Goal: Task Accomplishment & Management: Manage account settings

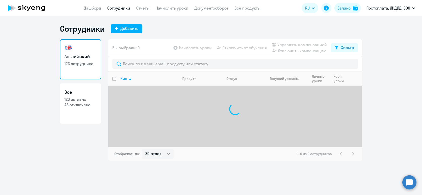
select select "30"
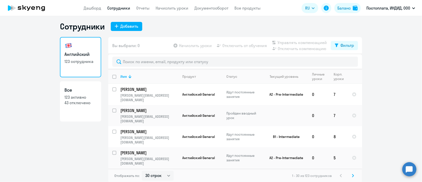
scroll to position [3, 0]
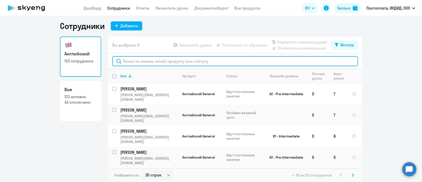
click at [180, 61] on input "text" at bounding box center [235, 61] width 246 height 10
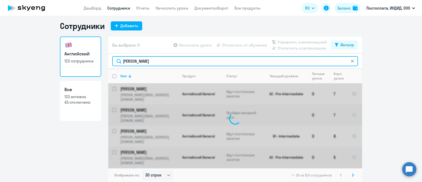
scroll to position [0, 0]
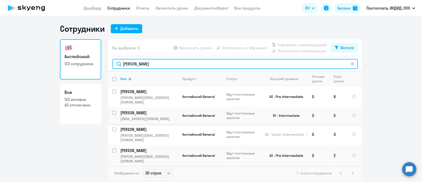
type input "[PERSON_NAME]"
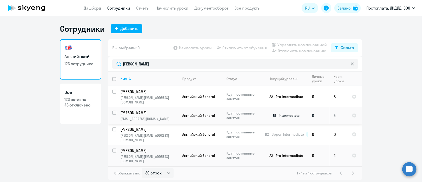
click at [245, 117] on p "Идут постоянные занятия" at bounding box center [243, 115] width 35 height 9
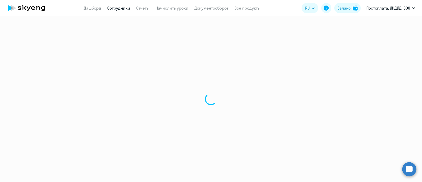
select select "english"
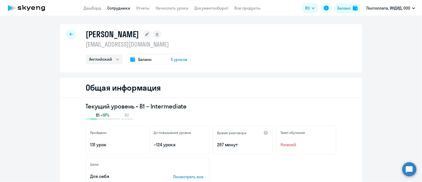
click at [70, 33] on icon at bounding box center [71, 33] width 3 height 3
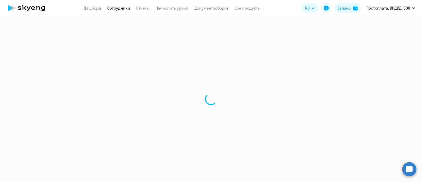
select select "30"
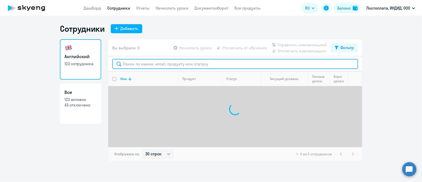
click at [127, 65] on input "text" at bounding box center [235, 64] width 246 height 10
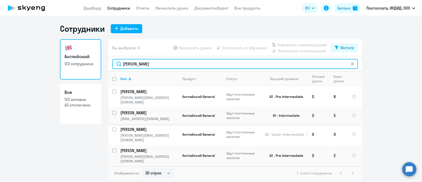
type input "[PERSON_NAME]"
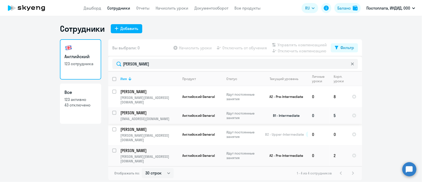
click at [114, 114] on input "select row 5265949" at bounding box center [117, 116] width 10 height 10
checkbox input "true"
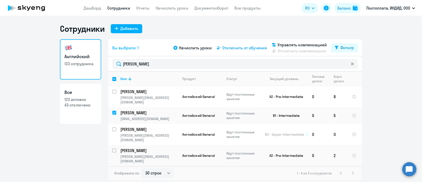
click at [238, 50] on span "Отключить от обучения" at bounding box center [244, 48] width 45 height 6
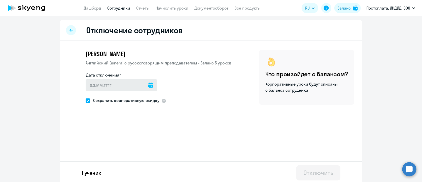
scroll to position [2, 0]
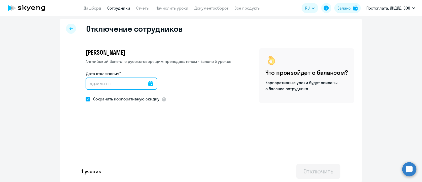
click at [126, 84] on input "Дата отключения*" at bounding box center [122, 84] width 72 height 12
click at [161, 98] on div at bounding box center [163, 99] width 5 height 5
click at [148, 81] on icon at bounding box center [150, 83] width 5 height 5
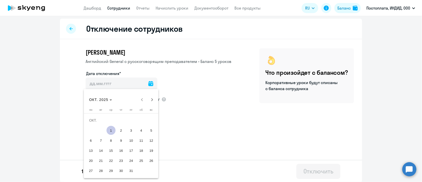
click at [94, 159] on span "20" at bounding box center [90, 160] width 9 height 9
type input "[DATE]"
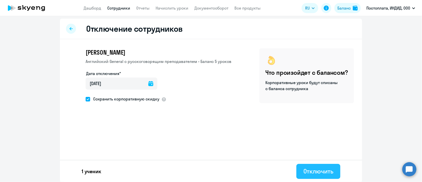
click at [320, 168] on div "Отключить" at bounding box center [318, 171] width 30 height 8
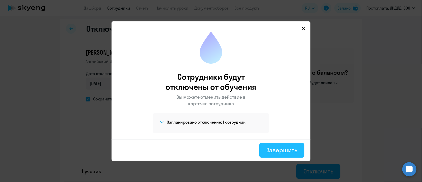
click at [297, 146] on div "Завершить" at bounding box center [281, 150] width 31 height 8
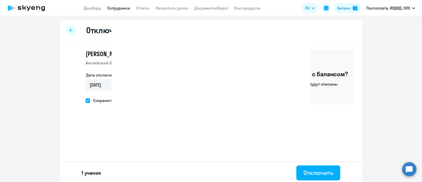
select select "30"
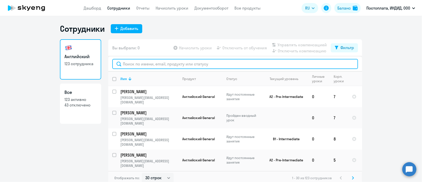
click at [186, 66] on input "text" at bounding box center [235, 64] width 246 height 10
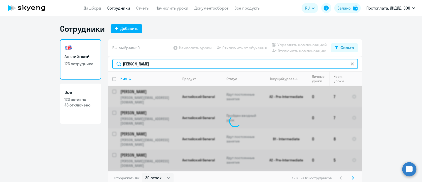
type input "[PERSON_NAME]"
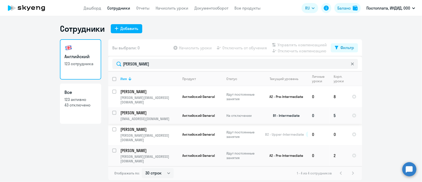
click at [230, 120] on td "На отключении" at bounding box center [241, 115] width 39 height 17
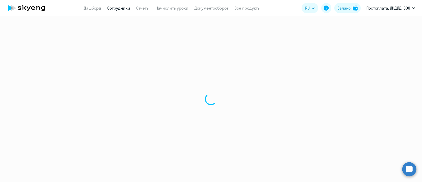
select select "english"
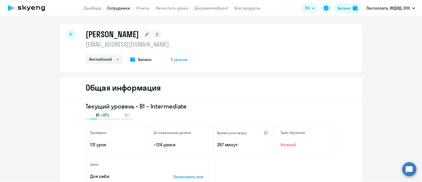
click at [71, 35] on div at bounding box center [71, 34] width 10 height 10
select select "30"
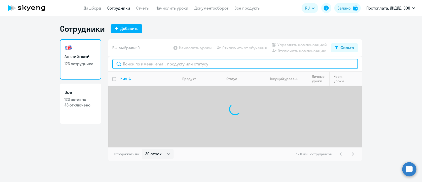
click at [163, 64] on input "text" at bounding box center [235, 64] width 246 height 10
type input "[PERSON_NAME]"
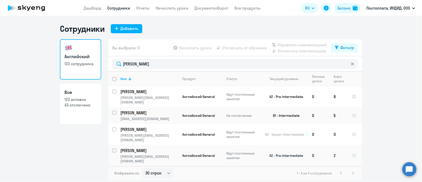
click at [115, 149] on input "select row 5084002" at bounding box center [117, 154] width 10 height 10
checkbox input "true"
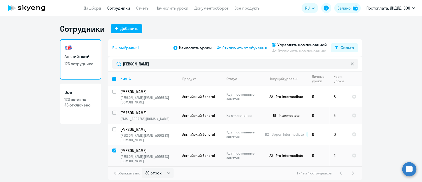
click at [254, 50] on span "Отключить от обучения" at bounding box center [244, 48] width 45 height 6
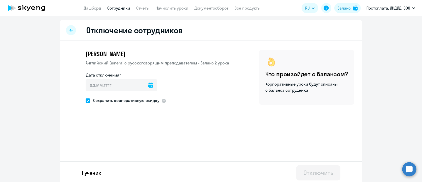
click at [148, 83] on icon at bounding box center [150, 85] width 5 height 5
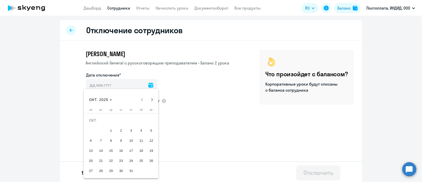
click at [92, 163] on span "20" at bounding box center [90, 160] width 9 height 9
type input "[DATE]"
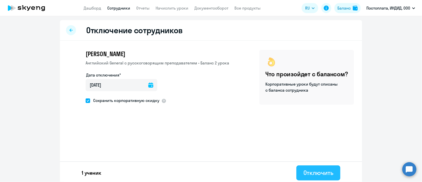
click at [309, 172] on div "Отключить" at bounding box center [318, 173] width 30 height 8
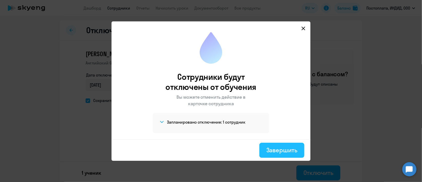
click at [267, 149] on div "Завершить" at bounding box center [281, 150] width 31 height 8
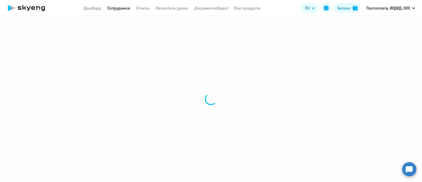
select select "30"
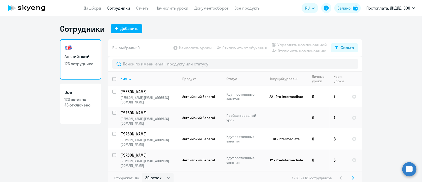
click at [112, 79] on input "deselect all" at bounding box center [117, 82] width 10 height 10
checkbox input "true"
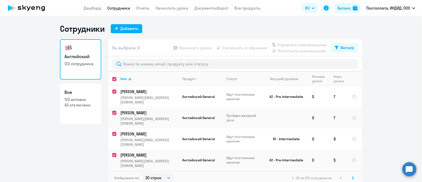
checkbox input "true"
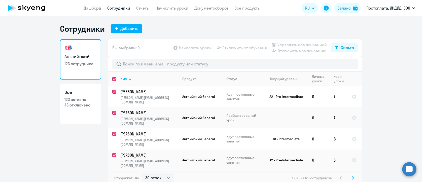
checkbox input "true"
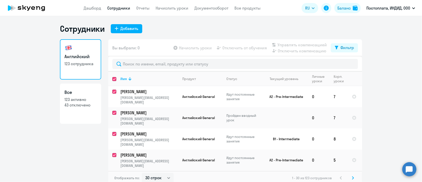
checkbox input "true"
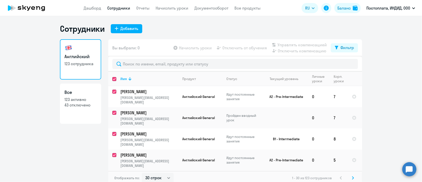
checkbox input "true"
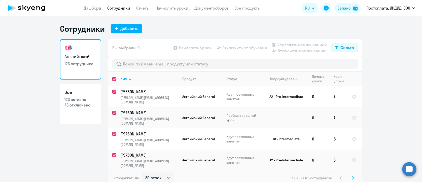
checkbox input "true"
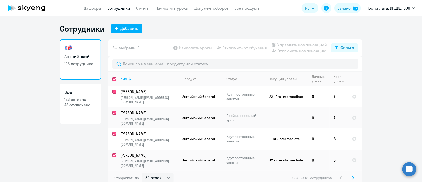
checkbox input "true"
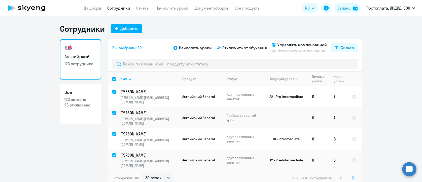
click at [112, 82] on input "select all" at bounding box center [117, 82] width 10 height 10
checkbox input "false"
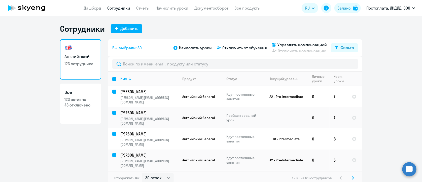
checkbox input "false"
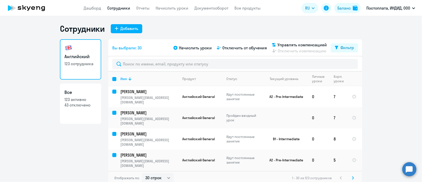
checkbox input "false"
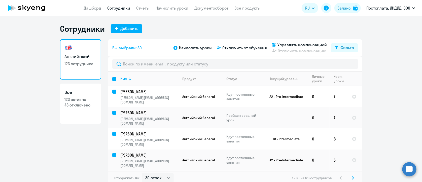
checkbox input "false"
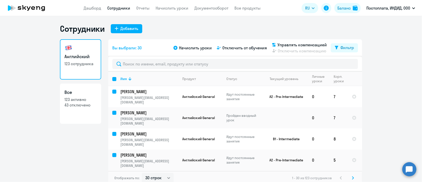
checkbox input "false"
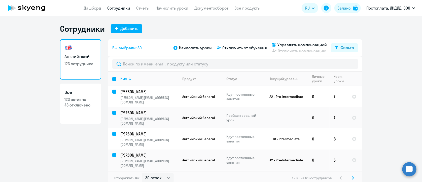
checkbox input "false"
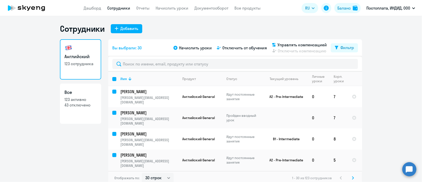
checkbox input "false"
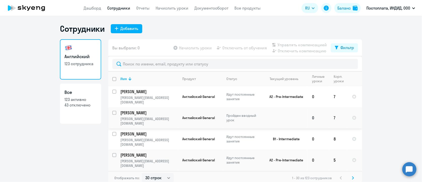
click at [112, 113] on input "select row 40467491" at bounding box center [117, 116] width 10 height 10
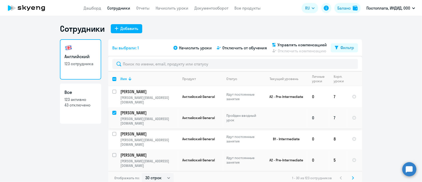
click at [113, 111] on input "deselect row 40467491" at bounding box center [117, 116] width 10 height 10
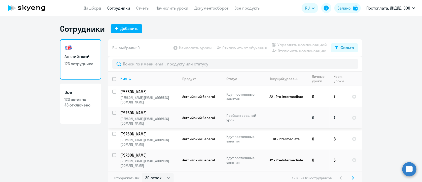
click at [113, 114] on input "select row 40467491" at bounding box center [117, 116] width 10 height 10
checkbox input "true"
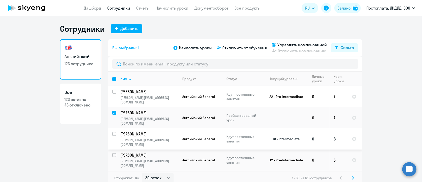
click at [112, 132] on input "select row 40578092" at bounding box center [117, 137] width 10 height 10
checkbox input "true"
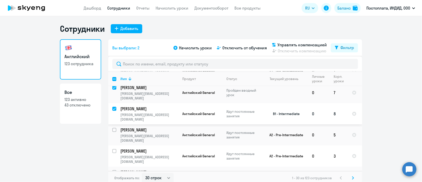
click at [123, 106] on p "[PERSON_NAME]" at bounding box center [148, 109] width 57 height 6
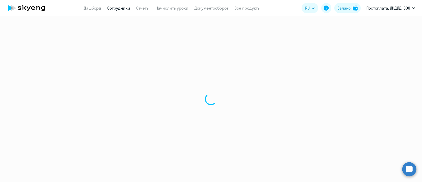
select select "english"
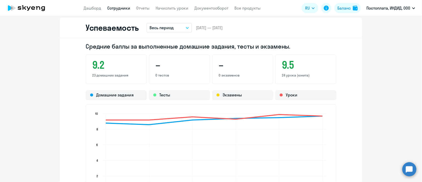
scroll to position [604, 0]
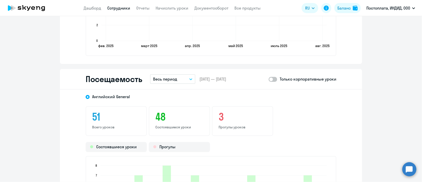
select select "30"
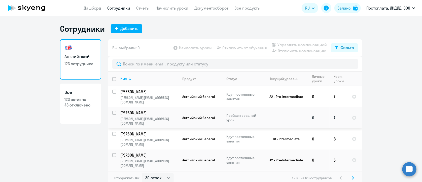
click at [112, 113] on input "select row 40467491" at bounding box center [117, 116] width 10 height 10
checkbox input "true"
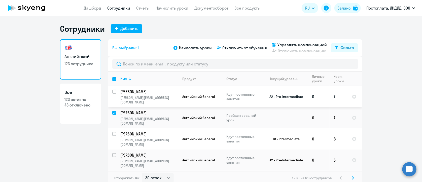
click at [112, 91] on input "select row 38504700" at bounding box center [117, 95] width 10 height 10
checkbox input "true"
click at [233, 47] on span "Отключить от обучения" at bounding box center [244, 48] width 45 height 6
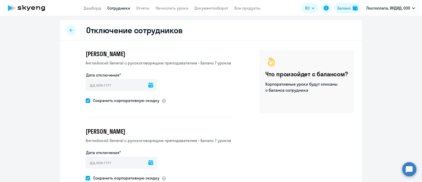
scroll to position [25, 0]
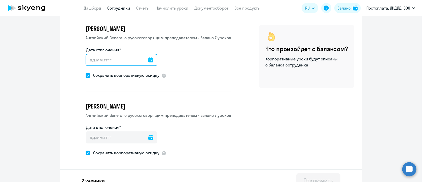
click at [138, 62] on input "Дата отключения*" at bounding box center [122, 60] width 72 height 12
click at [148, 61] on icon at bounding box center [150, 59] width 5 height 5
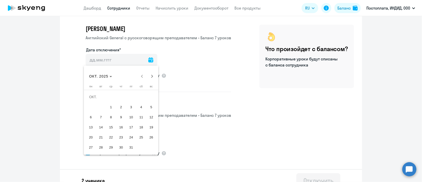
click at [92, 137] on span "20" at bounding box center [90, 137] width 9 height 9
type input "[DATE]"
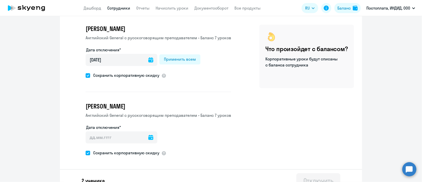
click at [165, 62] on button "Применить всем" at bounding box center [179, 59] width 41 height 10
type input "[DATE]"
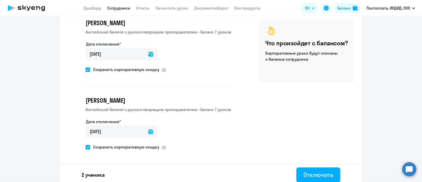
scroll to position [34, 0]
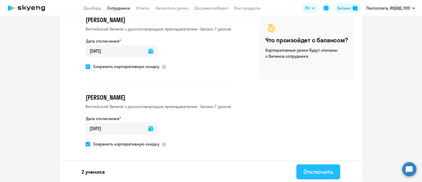
click at [308, 168] on div "Отключить" at bounding box center [318, 172] width 30 height 8
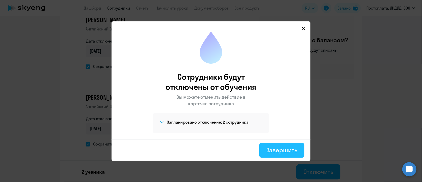
click at [287, 148] on div "Завершить" at bounding box center [281, 150] width 31 height 8
select select "30"
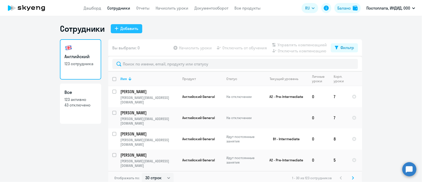
click at [125, 29] on div "Добавить" at bounding box center [129, 28] width 18 height 6
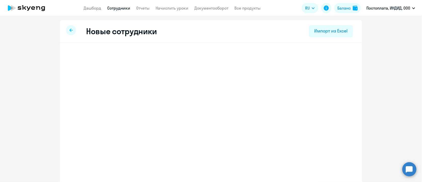
select select "english_adult_not_native_speaker"
select select "3"
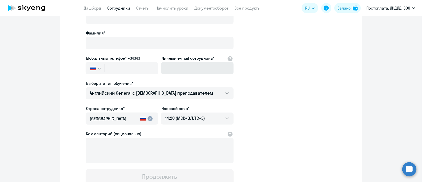
scroll to position [50, 0]
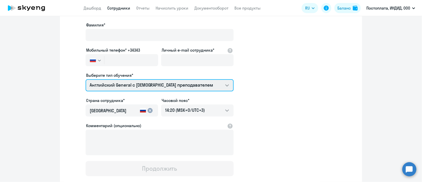
click at [151, 83] on select "Английский General с [DEMOGRAPHIC_DATA] преподавателем Премиум [DEMOGRAPHIC_DAT…" at bounding box center [160, 85] width 148 height 12
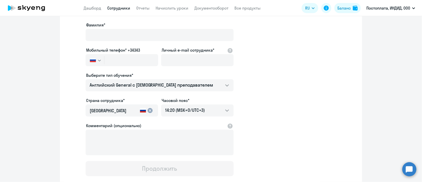
click at [297, 118] on app-new-student-form "Имя и отчество* Добавить себя как ученика [PERSON_NAME]* Мобильный телефон* +34…" at bounding box center [211, 87] width 286 height 180
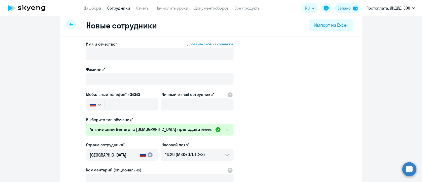
scroll to position [0, 0]
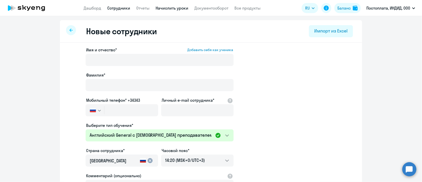
click at [173, 9] on link "Начислить уроки" at bounding box center [172, 8] width 33 height 5
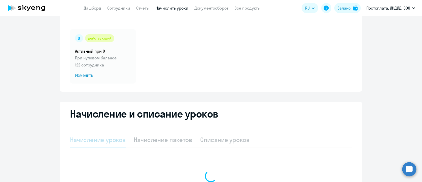
select select "10"
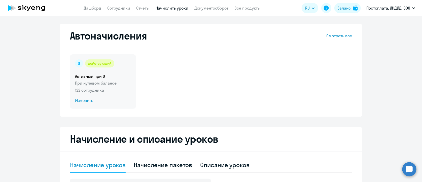
click at [113, 98] on span "Изменить" at bounding box center [103, 101] width 56 height 6
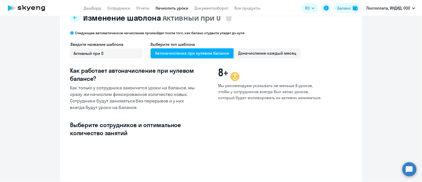
select select "10"
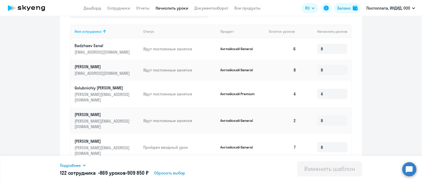
scroll to position [126, 0]
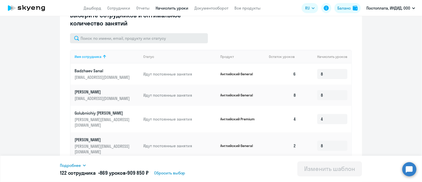
click at [151, 44] on div "Имя сотрудника Статус Продукт Остаток уроков Начислить уроков Badzhaev Sanal [E…" at bounding box center [211, 163] width 282 height 260
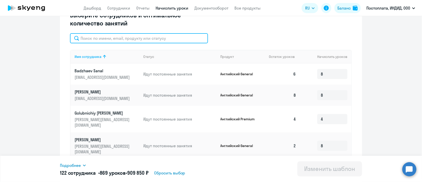
click at [152, 41] on input "text" at bounding box center [139, 38] width 138 height 10
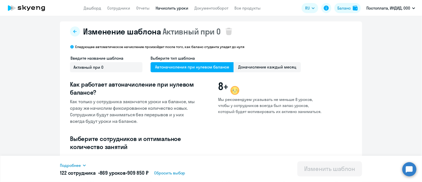
scroll to position [0, 0]
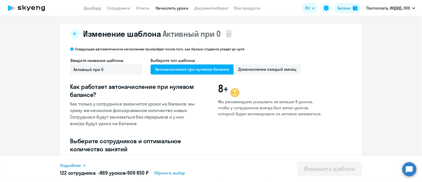
click at [195, 93] on h3 "Как работает автоначисление при нулевом балансе?" at bounding box center [133, 91] width 127 height 16
click at [73, 33] on icon at bounding box center [75, 34] width 4 height 4
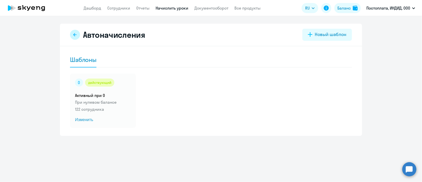
click at [79, 35] on button at bounding box center [75, 35] width 10 height 10
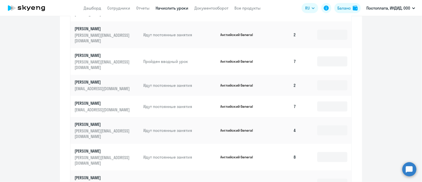
scroll to position [318, 0]
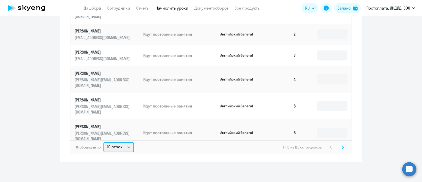
click at [115, 147] on select "10 строк 30 строк 50 строк" at bounding box center [119, 147] width 30 height 10
select select "50"
click at [104, 142] on select "10 строк 30 строк 50 строк" at bounding box center [119, 147] width 30 height 10
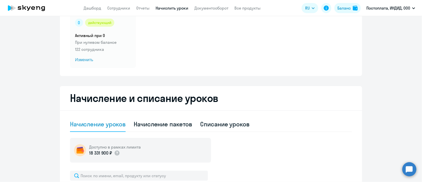
scroll to position [0, 0]
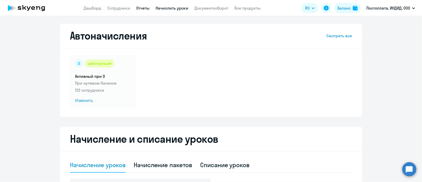
click at [143, 9] on link "Отчеты" at bounding box center [142, 8] width 13 height 5
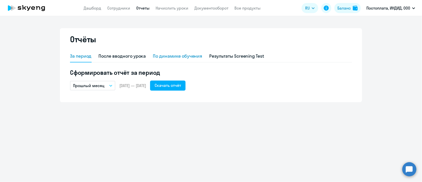
click at [161, 57] on div "По динамике обучения" at bounding box center [177, 56] width 49 height 7
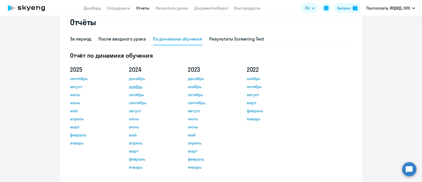
scroll to position [25, 0]
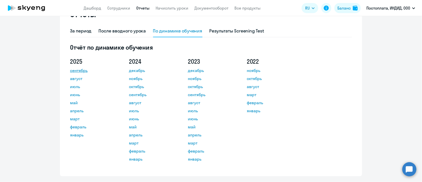
click at [73, 69] on link "сентябрь" at bounding box center [92, 70] width 45 height 6
click at [335, 71] on div "[DATE] август июль июнь май апрель март февраль январь [DATE] ноябрь октябрь се…" at bounding box center [211, 113] width 282 height 113
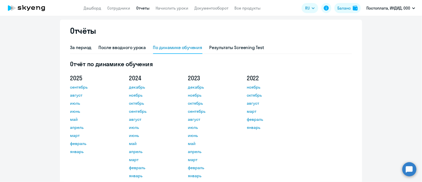
scroll to position [0, 0]
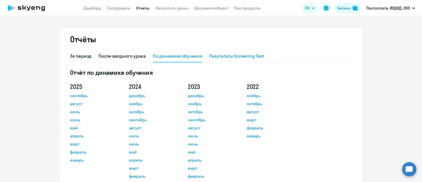
click at [231, 54] on div "Результаты Screening Test" at bounding box center [237, 56] width 55 height 7
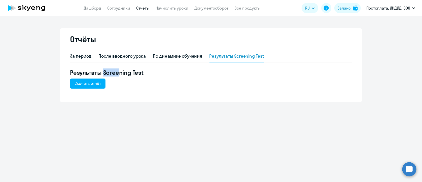
drag, startPoint x: 104, startPoint y: 72, endPoint x: 117, endPoint y: 73, distance: 13.4
click at [117, 73] on h5 "Результаты Screening Test" at bounding box center [211, 72] width 282 height 8
click at [133, 81] on div "Результаты Screening Test Скачать отчёт" at bounding box center [211, 78] width 282 height 20
click at [179, 58] on div "По динамике обучения" at bounding box center [177, 56] width 49 height 7
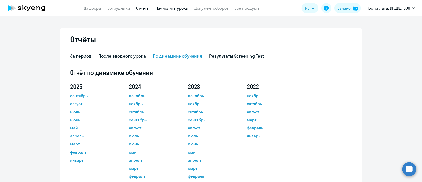
click at [163, 7] on link "Начислить уроки" at bounding box center [172, 8] width 33 height 5
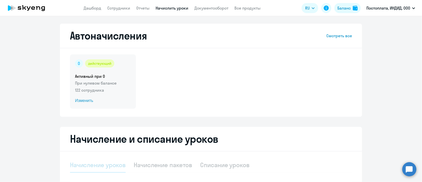
select select "10"
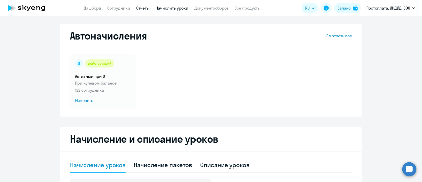
click at [148, 10] on link "Отчеты" at bounding box center [142, 8] width 13 height 5
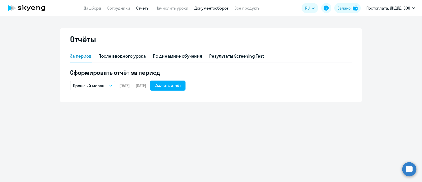
click at [205, 8] on link "Документооборот" at bounding box center [211, 8] width 34 height 5
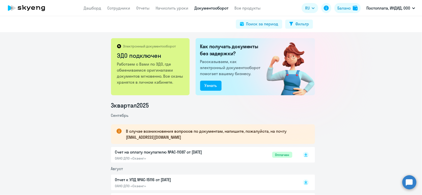
click at [35, 2] on icon at bounding box center [26, 8] width 44 height 13
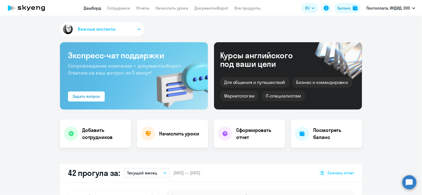
select select "30"
click at [81, 28] on span "Важные контакты" at bounding box center [97, 29] width 38 height 7
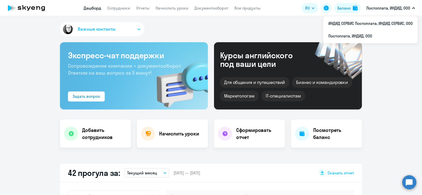
click at [15, 17] on div "Важные контакты КАМ_Юлианна [PERSON_NAME] с вопросами сотрудничества и ценообра…" at bounding box center [211, 105] width 422 height 179
click at [20, 10] on icon at bounding box center [20, 8] width 4 height 4
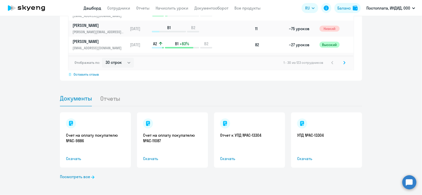
scroll to position [265, 0]
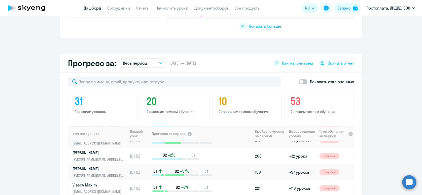
click at [35, 7] on icon at bounding box center [33, 8] width 4 height 4
click at [43, 6] on icon at bounding box center [43, 8] width 4 height 5
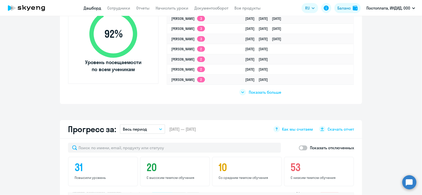
scroll to position [139, 0]
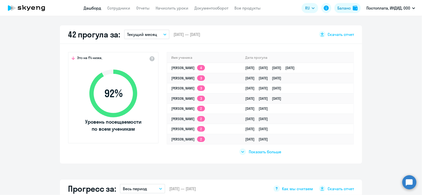
click at [413, 182] on circle at bounding box center [409, 183] width 14 height 14
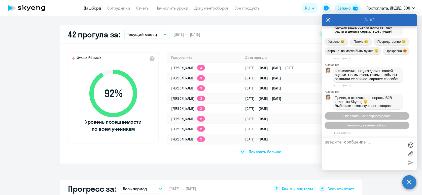
scroll to position [9685, 0]
click at [330, 19] on icon at bounding box center [329, 20] width 4 height 4
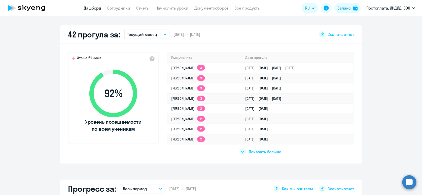
click at [17, 14] on app-header "Дашборд Сотрудники Отчеты Начислить уроки Документооборот Все продукты Дашборд …" at bounding box center [211, 8] width 422 height 16
click at [28, 4] on icon at bounding box center [26, 8] width 44 height 13
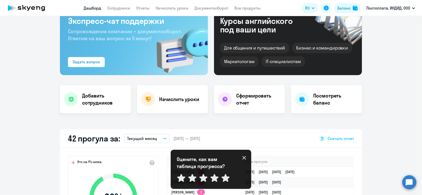
scroll to position [0, 0]
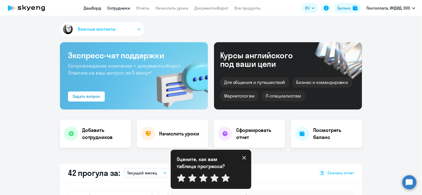
click at [126, 10] on link "Сотрудники" at bounding box center [118, 8] width 23 height 5
select select "30"
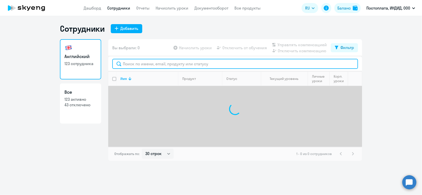
click at [205, 65] on input "text" at bounding box center [235, 64] width 246 height 10
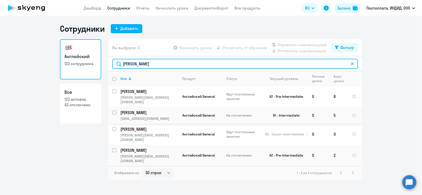
type input "[PERSON_NAME]"
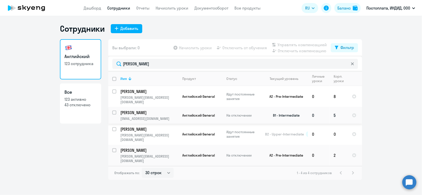
click at [171, 117] on p "[EMAIL_ADDRESS][DOMAIN_NAME]" at bounding box center [149, 119] width 58 height 5
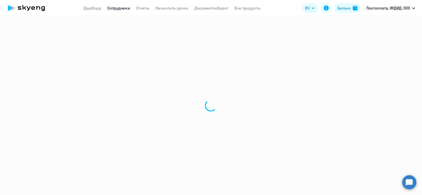
select select "english"
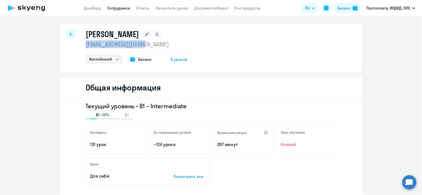
drag, startPoint x: 114, startPoint y: 44, endPoint x: 154, endPoint y: 46, distance: 40.1
click at [154, 46] on div "[PERSON_NAME] [EMAIL_ADDRESS][DOMAIN_NAME] Английский Баланс 5 уроков" at bounding box center [211, 48] width 302 height 48
copy p "[EMAIL_ADDRESS][DOMAIN_NAME]"
click at [67, 30] on div at bounding box center [71, 34] width 10 height 10
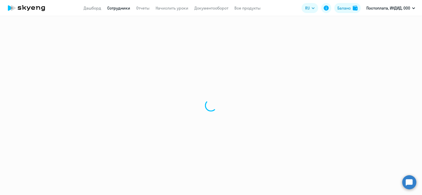
select select "30"
